Goal: Task Accomplishment & Management: Complete application form

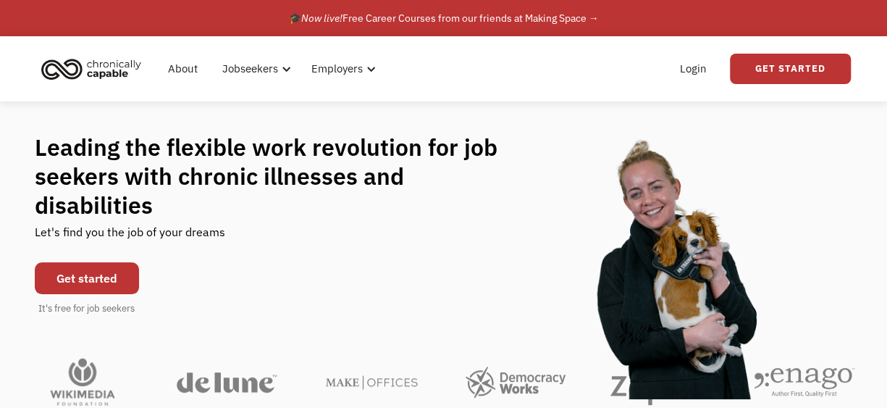
click at [124, 276] on link "Get started" at bounding box center [87, 278] width 104 height 32
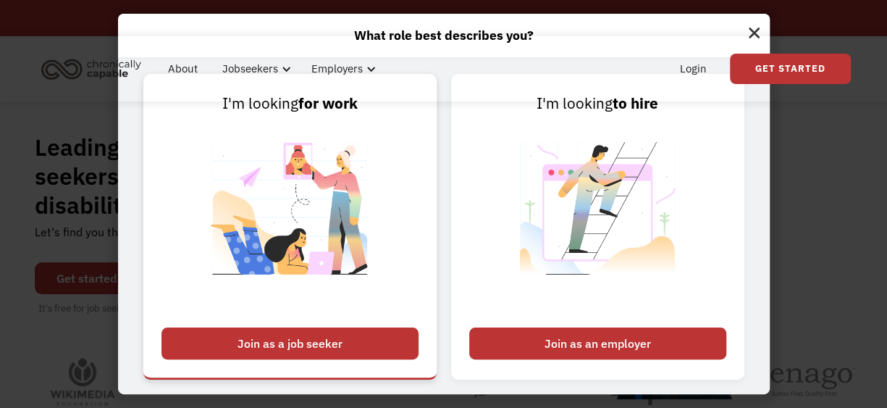
click at [258, 340] on div "Join as a job seeker" at bounding box center [289, 343] width 257 height 32
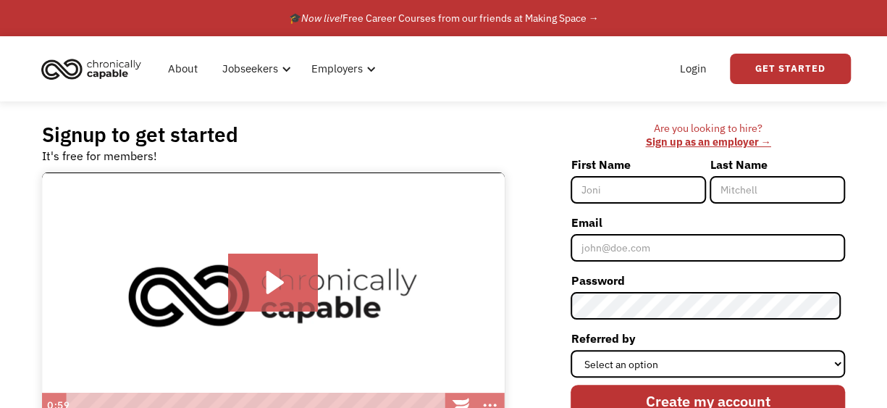
click at [258, 340] on img at bounding box center [273, 294] width 463 height 245
